Goal: Task Accomplishment & Management: Use online tool/utility

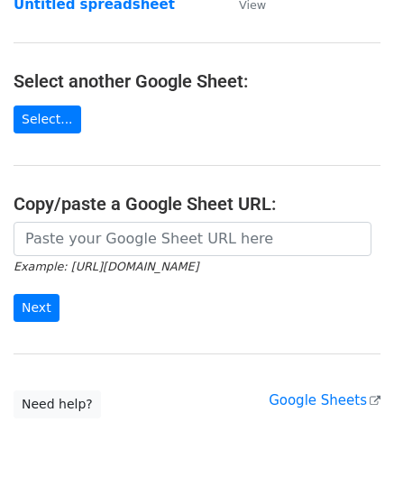
scroll to position [180, 0]
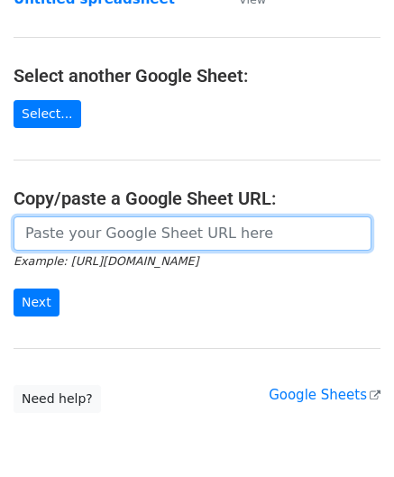
click at [70, 233] on input "url" at bounding box center [193, 233] width 358 height 34
paste input "[URL][DOMAIN_NAME]"
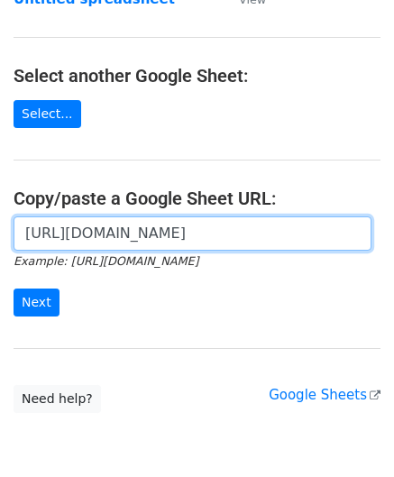
scroll to position [0, 393]
type input "[URL][DOMAIN_NAME]"
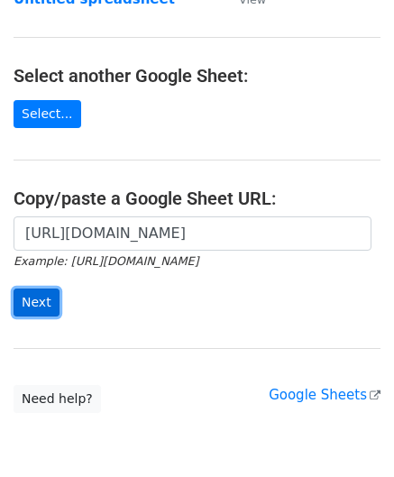
scroll to position [0, 0]
click at [36, 301] on input "Next" at bounding box center [37, 302] width 46 height 28
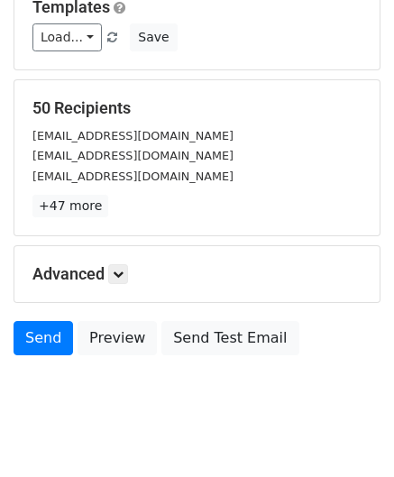
scroll to position [220, 0]
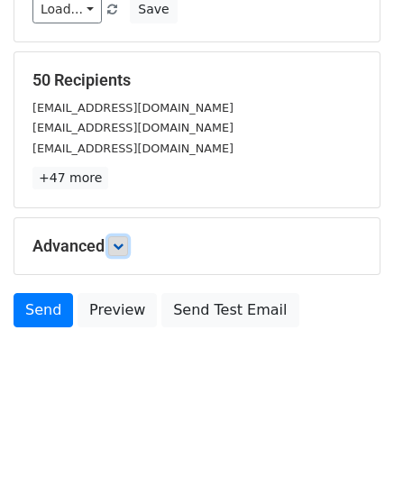
click at [123, 247] on icon at bounding box center [118, 246] width 11 height 11
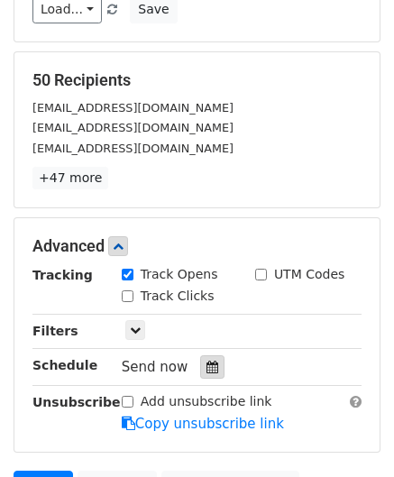
click at [206, 368] on icon at bounding box center [212, 366] width 12 height 13
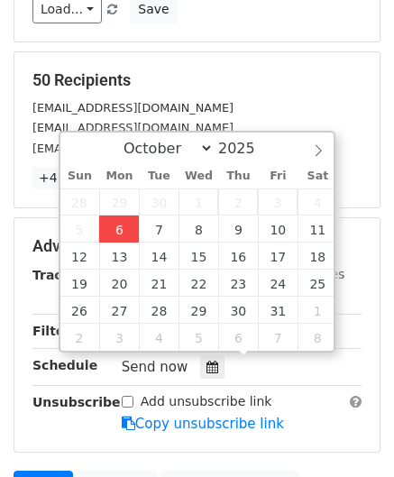
type input "[DATE] 12:00"
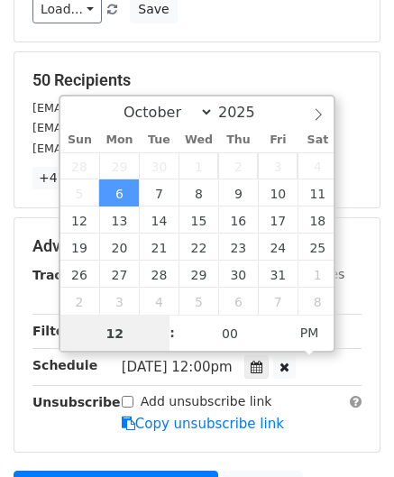
paste input "Hour"
type input "2"
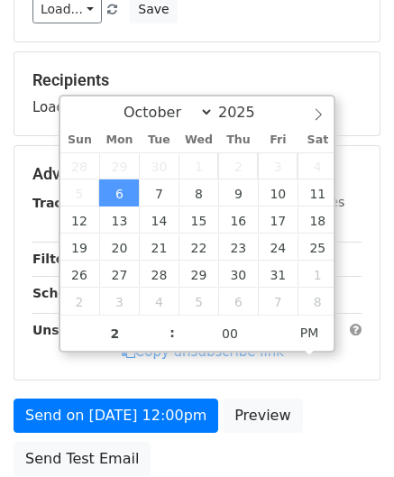
type input "[DATE] 14:00"
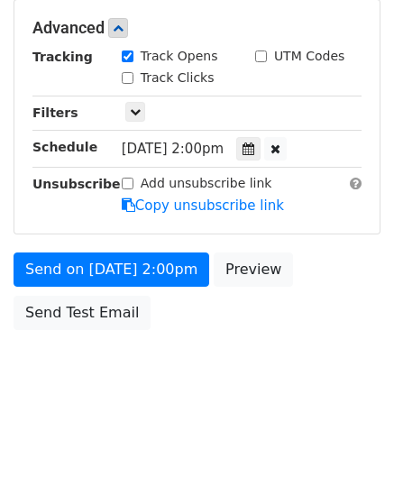
scroll to position [438, 0]
